Goal: Task Accomplishment & Management: Complete application form

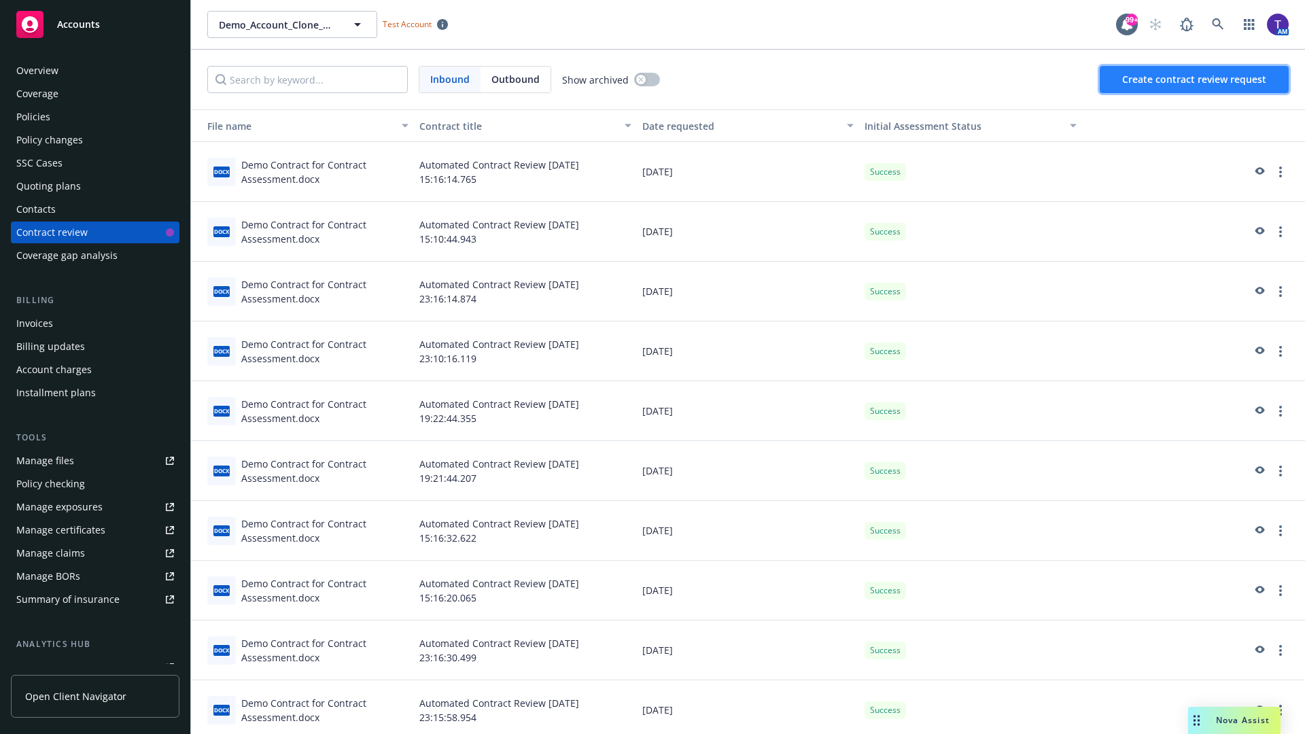
click at [1195, 79] on span "Create contract review request" at bounding box center [1194, 79] width 144 height 13
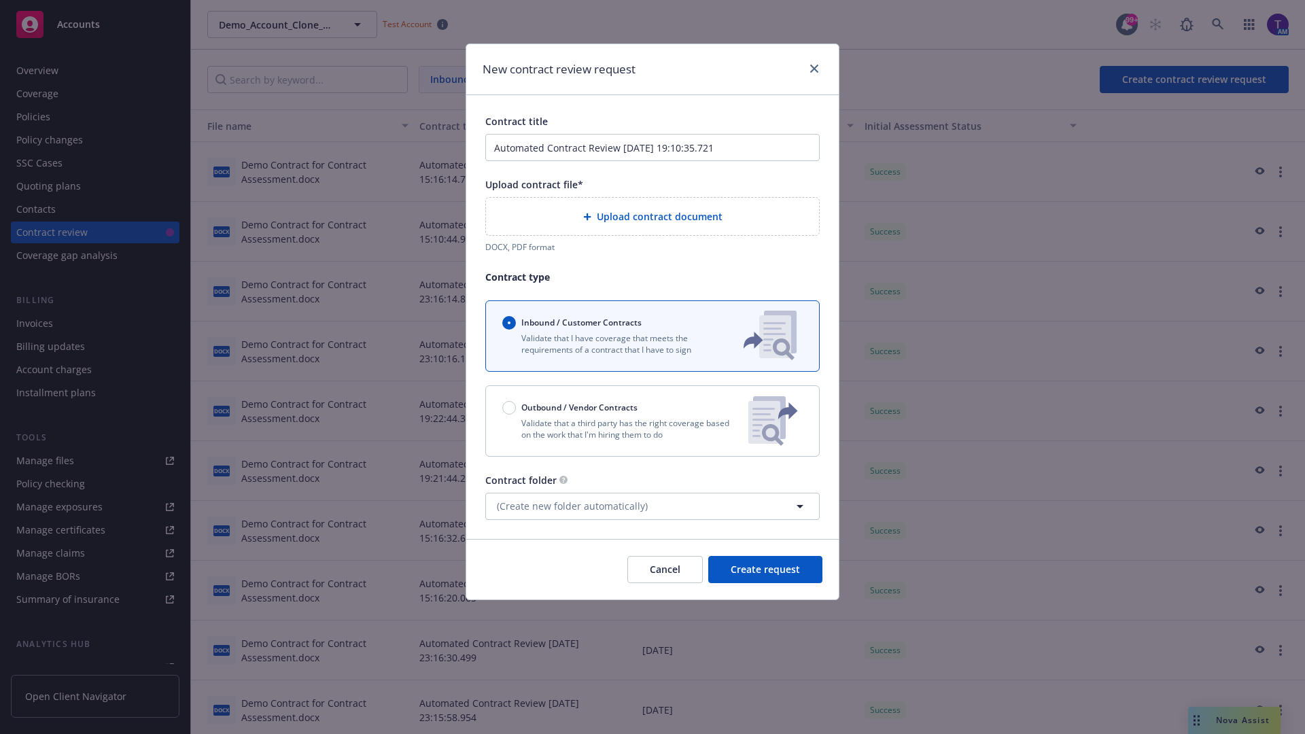
type input "Automated Contract Review [DATE] 19:10:35.721"
click at [652, 421] on p "Validate that a third party has the right coverage based on the work that I'm h…" at bounding box center [619, 428] width 235 height 23
radio input "false"
radio input "true"
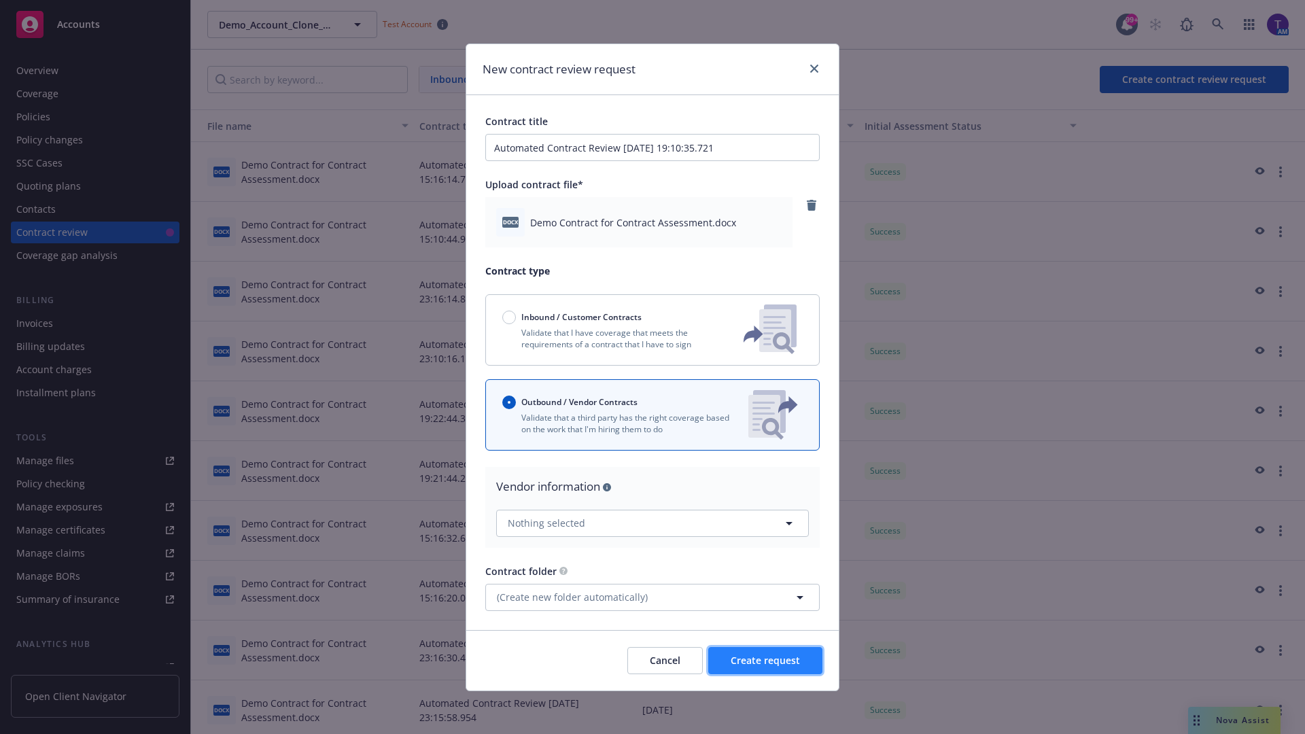
click at [765, 660] on span "Create request" at bounding box center [764, 660] width 69 height 13
